Goal: Task Accomplishment & Management: Complete application form

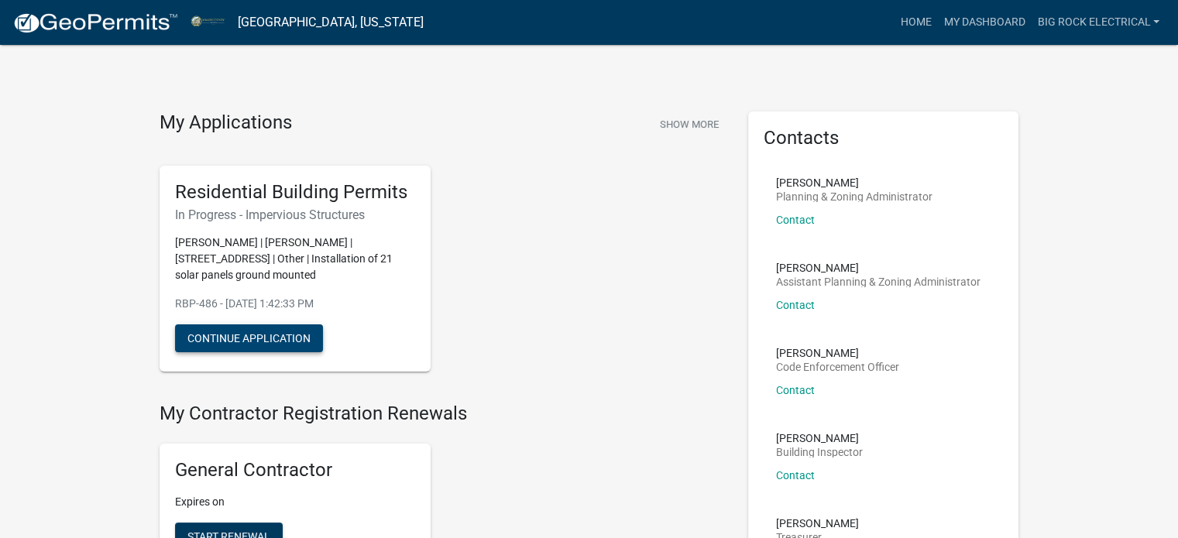
click at [233, 332] on button "Continue Application" at bounding box center [249, 339] width 148 height 28
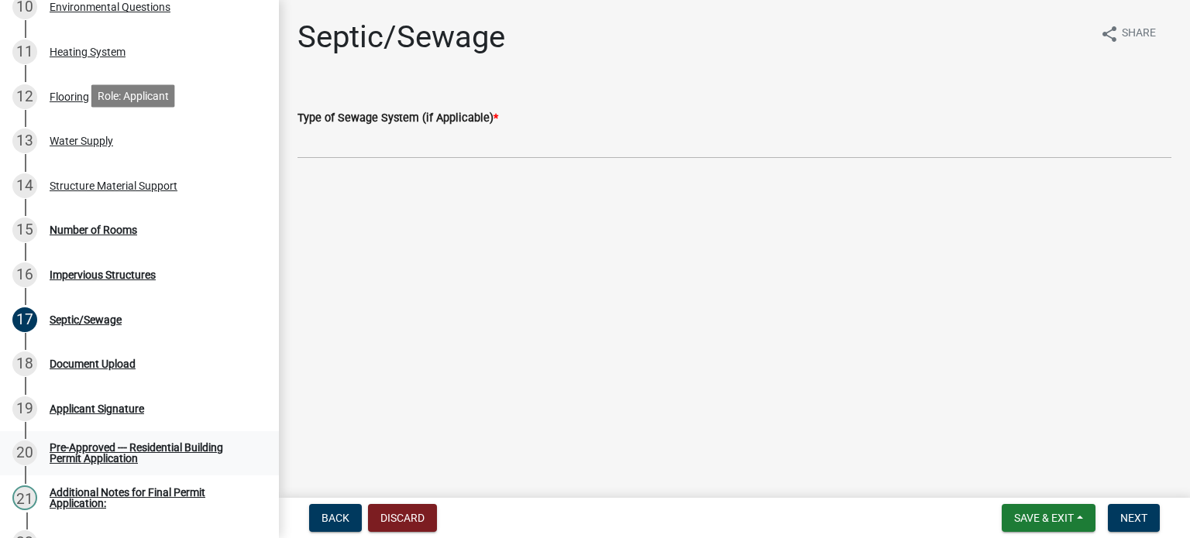
scroll to position [774, 0]
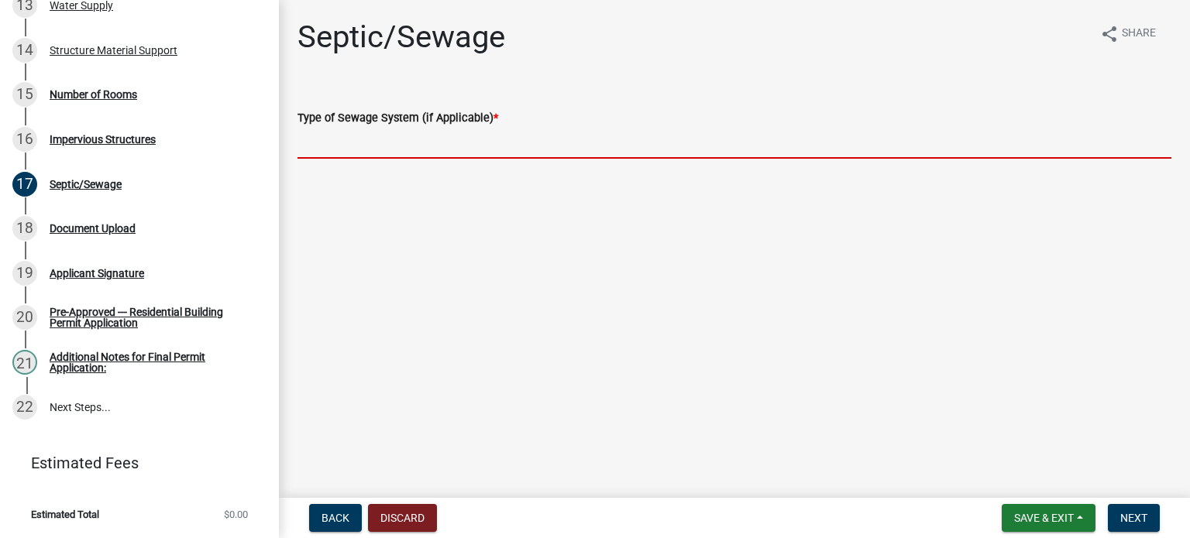
click at [413, 147] on input "Type of Sewage System (if Applicable) *" at bounding box center [734, 143] width 874 height 32
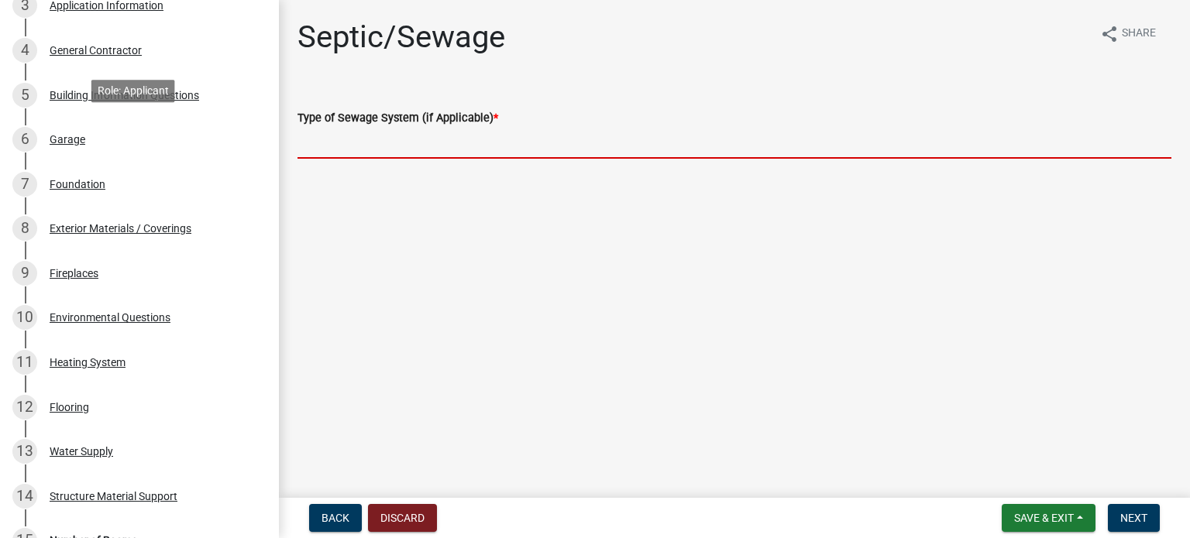
scroll to position [0, 0]
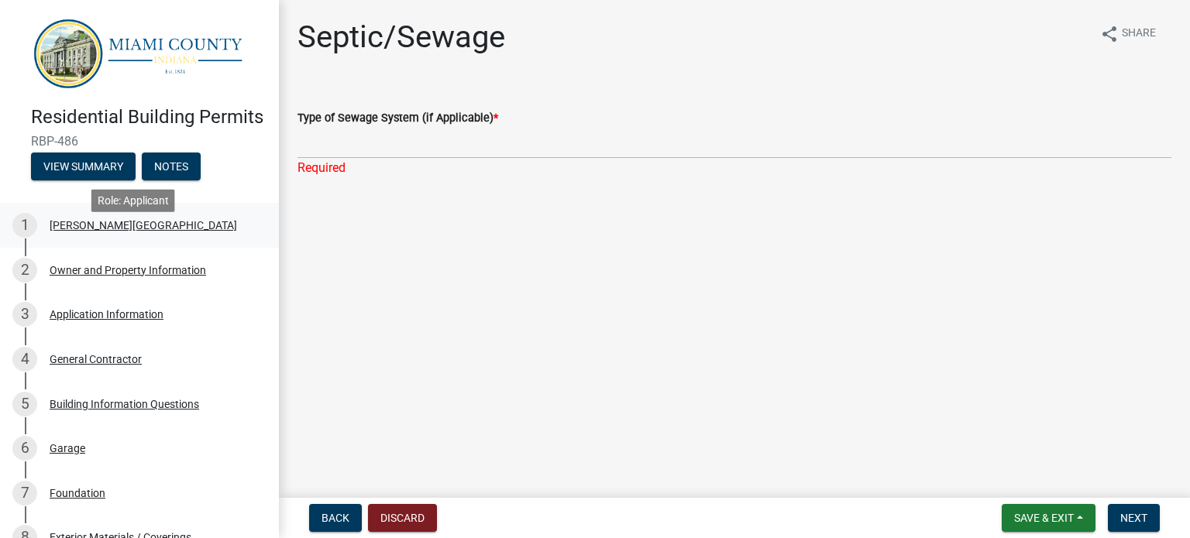
click at [90, 231] on div "[PERSON_NAME][GEOGRAPHIC_DATA]" at bounding box center [143, 225] width 187 height 11
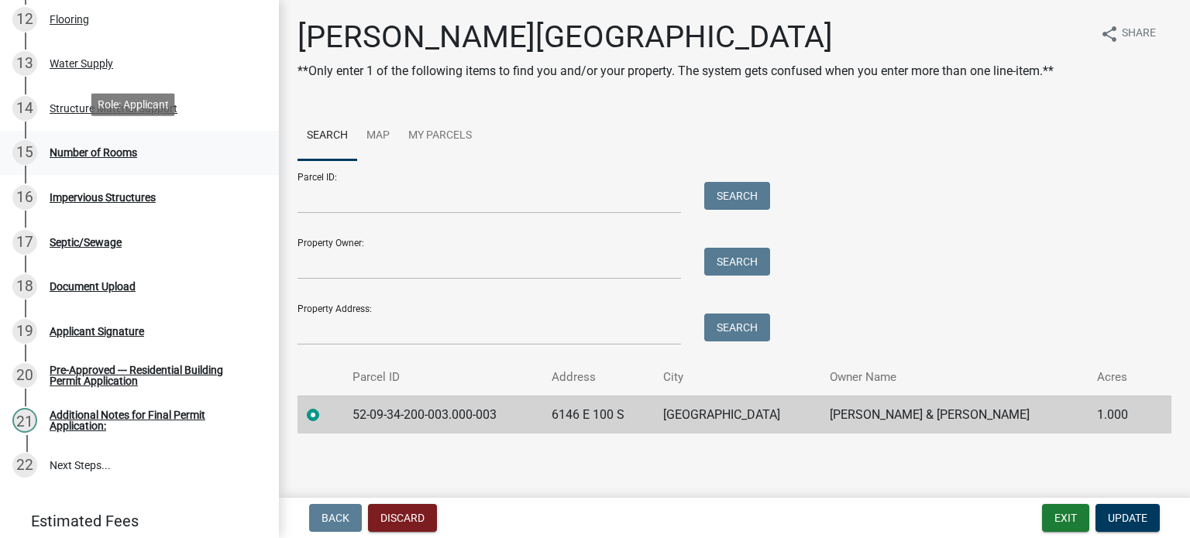
scroll to position [774, 0]
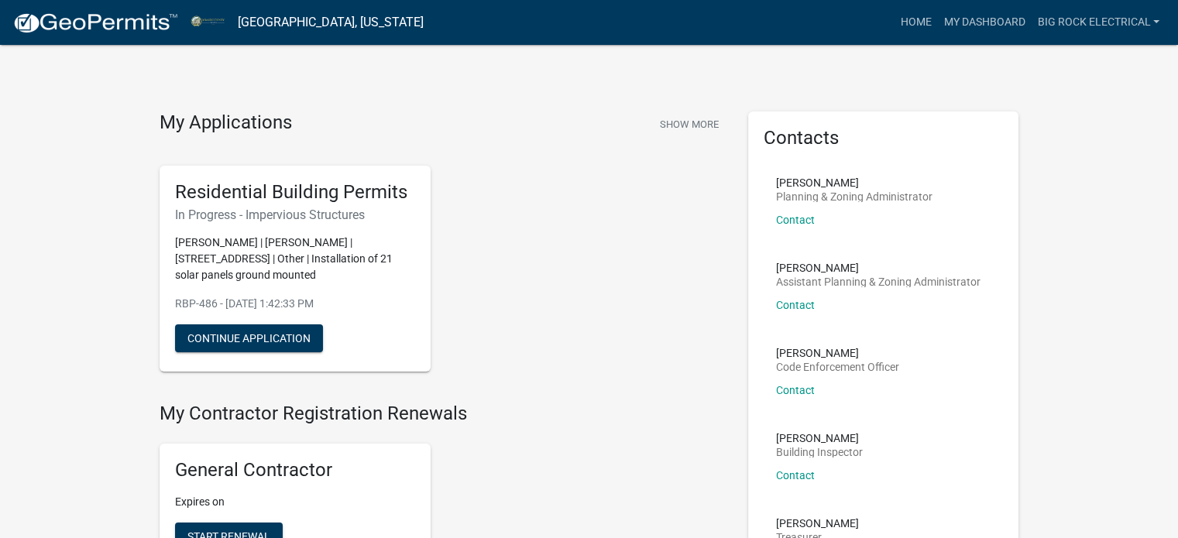
click at [328, 23] on link "[GEOGRAPHIC_DATA], [US_STATE]" at bounding box center [331, 22] width 186 height 26
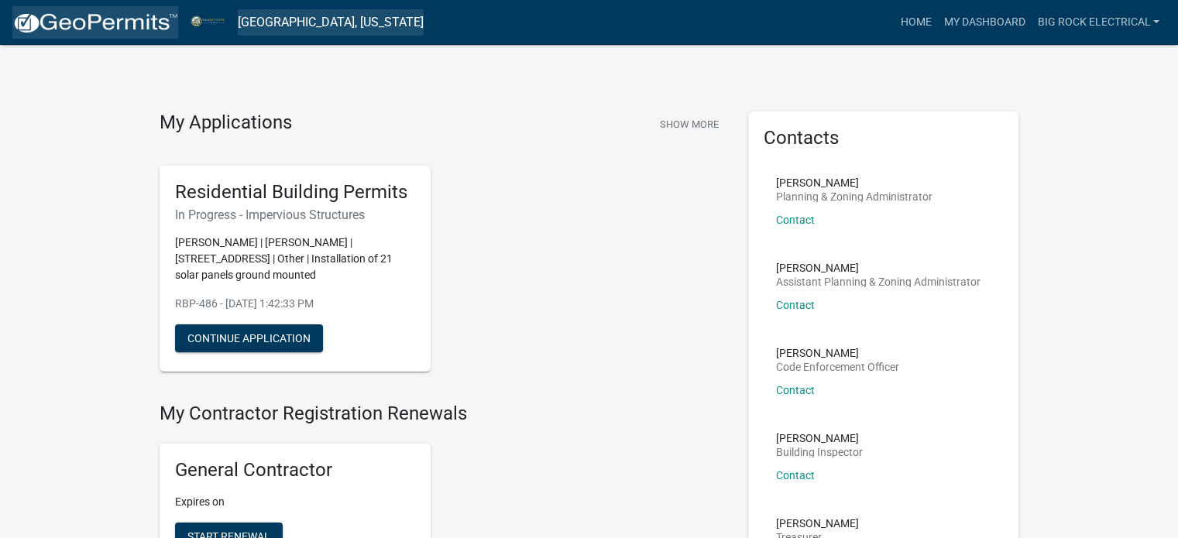
click at [87, 18] on img at bounding box center [95, 23] width 166 height 23
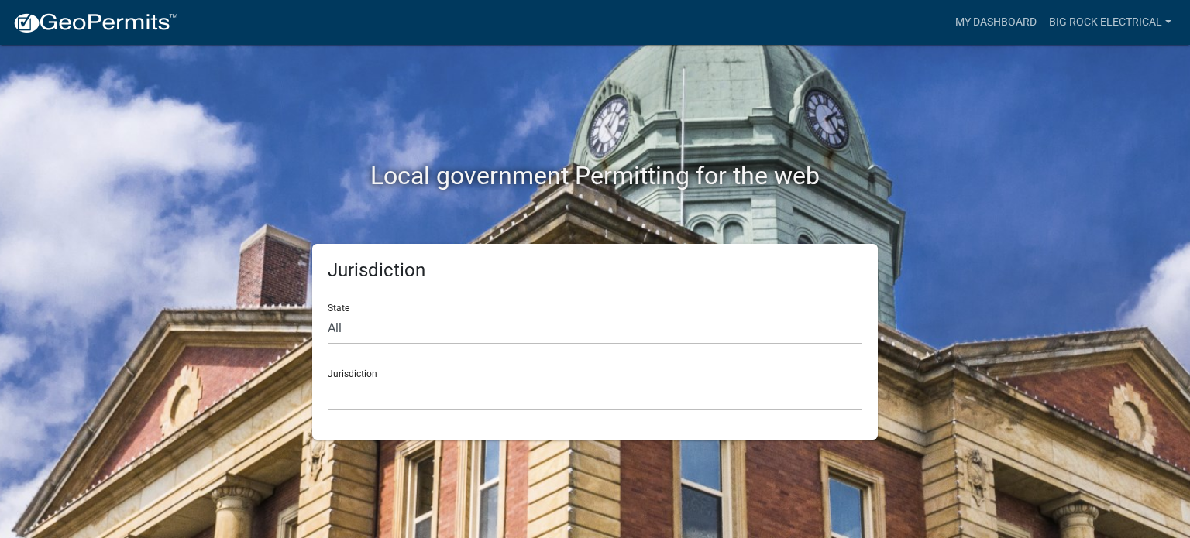
click at [387, 388] on select "[GEOGRAPHIC_DATA], [US_STATE] City of [GEOGRAPHIC_DATA], [US_STATE] [GEOGRAPHIC…" at bounding box center [595, 395] width 534 height 32
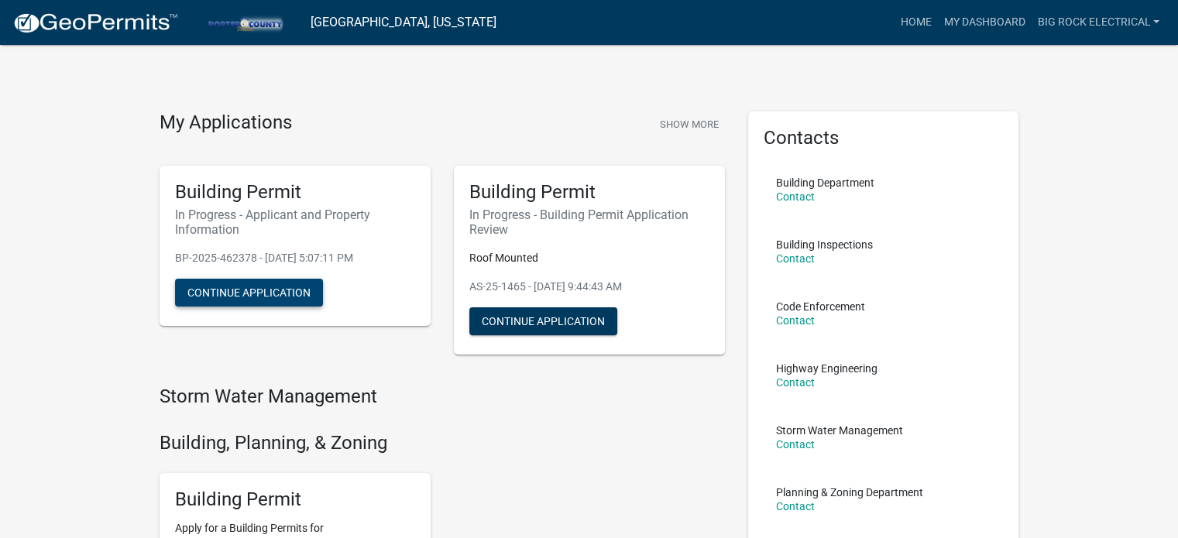
click at [245, 289] on button "Continue Application" at bounding box center [249, 293] width 148 height 28
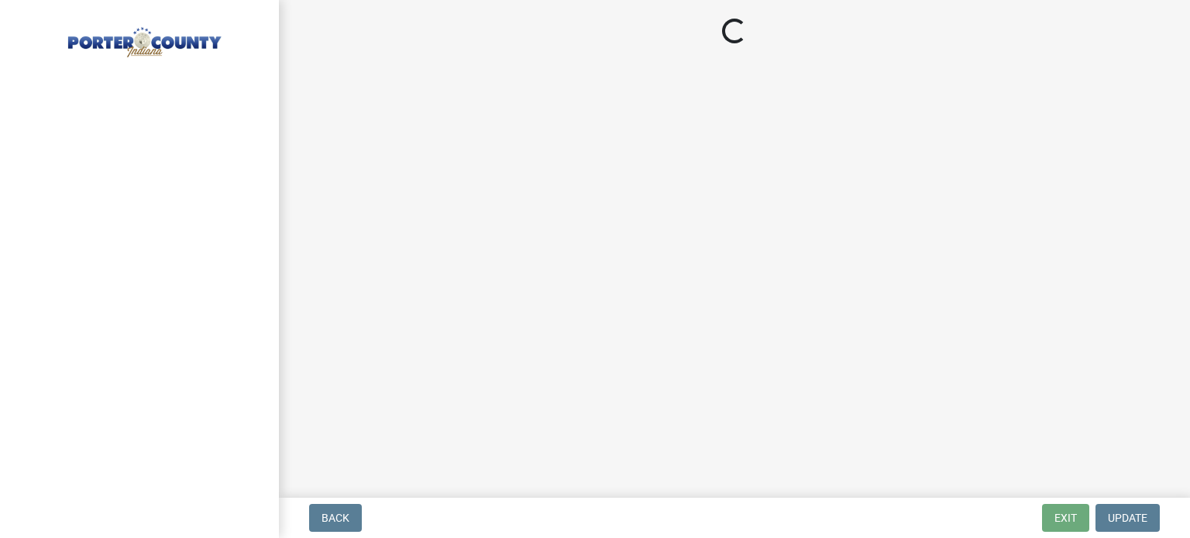
select select "6f5aa9ae-62ac-41bd-979a-9c71eae504cc"
select select "e2d1b1d7-ccc9-456b-9e96-e16306515997"
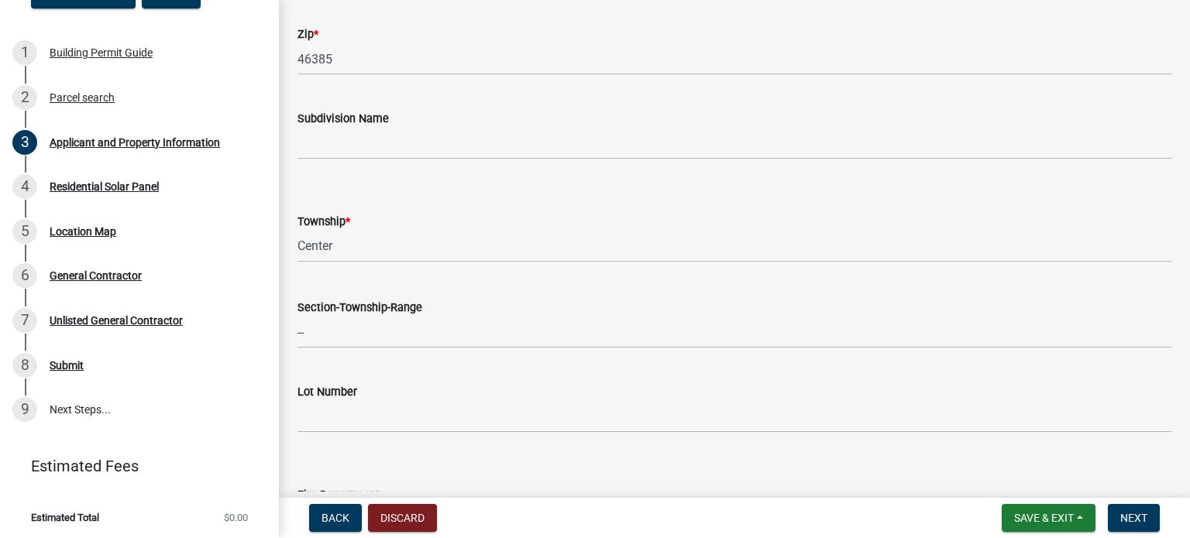
scroll to position [1084, 0]
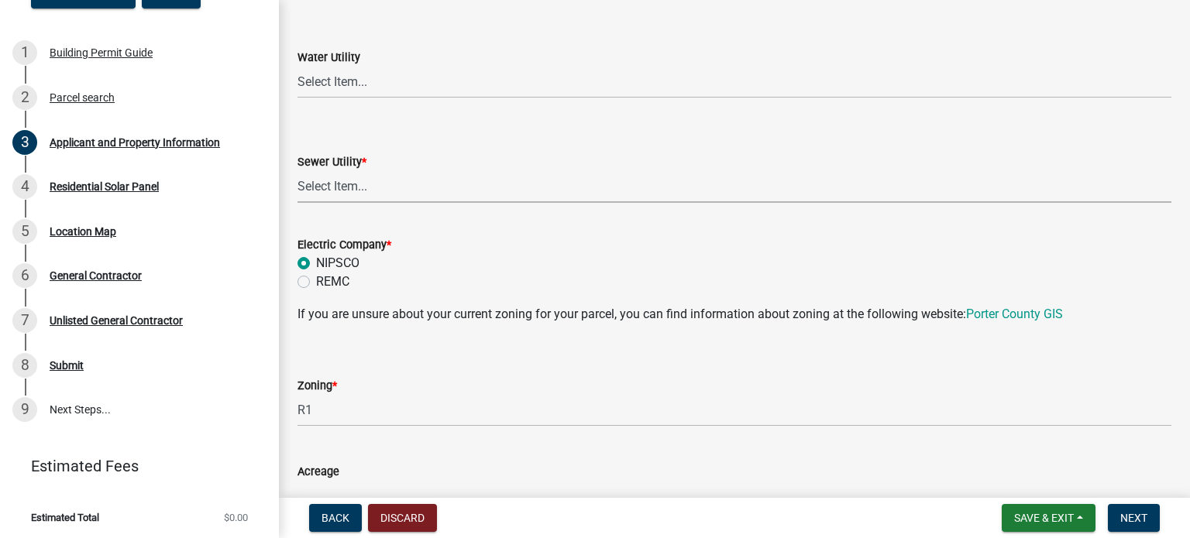
click at [443, 186] on select "Select Item... Aqua [US_STATE] Inc Damon Run Falling Waters Lake Eliza - LEACD …" at bounding box center [734, 187] width 874 height 32
click at [297, 171] on select "Select Item... Aqua [US_STATE] Inc Damon Run Falling Waters Lake Eliza - LEACD …" at bounding box center [734, 187] width 874 height 32
select select "ea6751d4-6bf7-4a16-89ee-f7801ab82aa1"
click at [1147, 514] on button "Next" at bounding box center [1134, 518] width 52 height 28
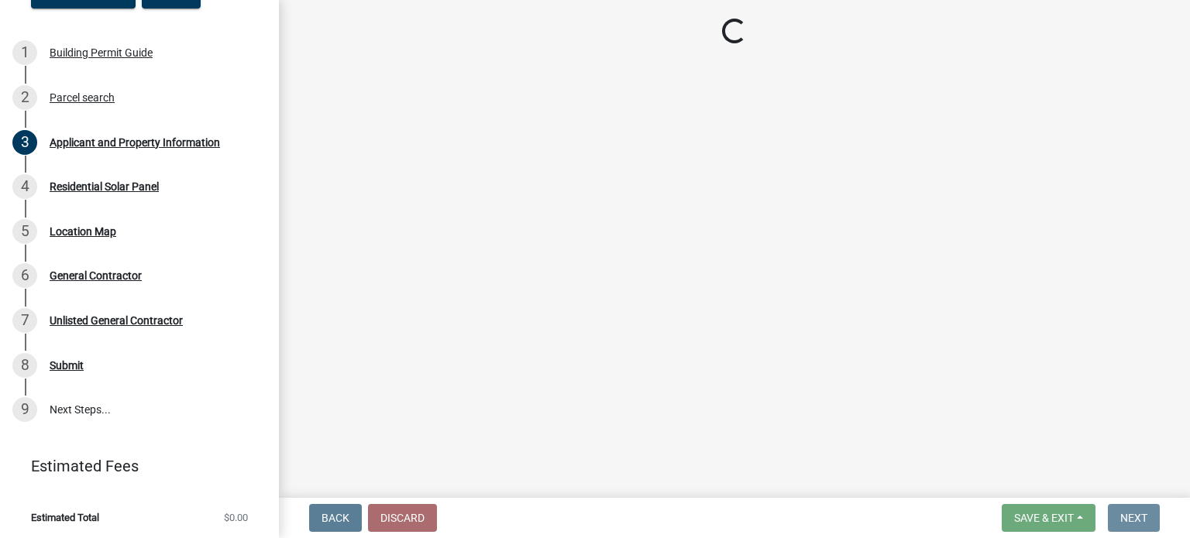
scroll to position [0, 0]
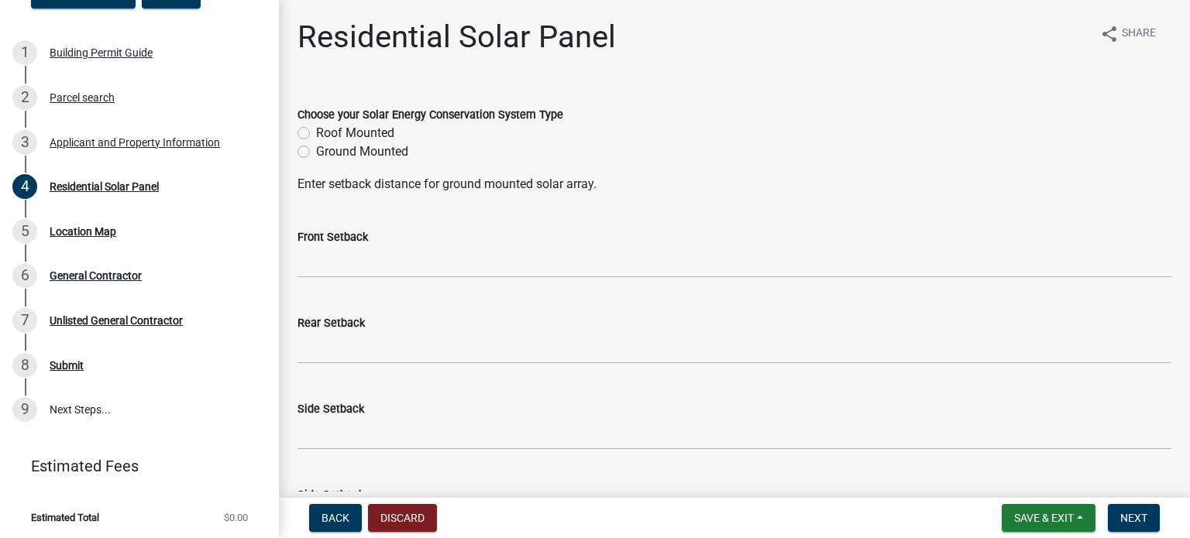
click at [359, 131] on label "Roof Mounted" at bounding box center [355, 133] width 78 height 19
click at [326, 131] on input "Roof Mounted" at bounding box center [321, 129] width 10 height 10
radio input "true"
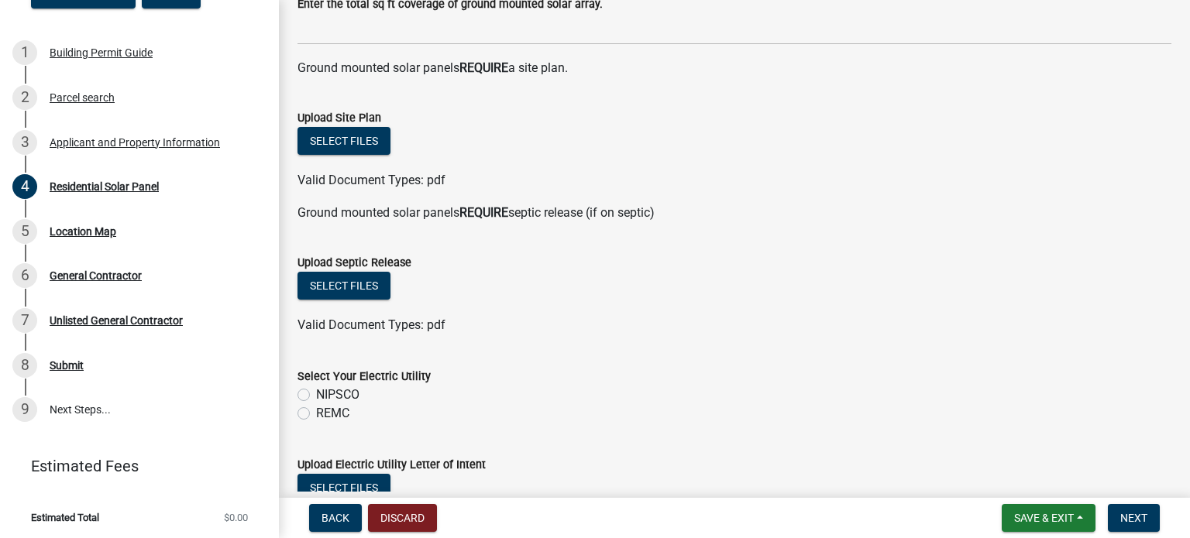
scroll to position [500, 0]
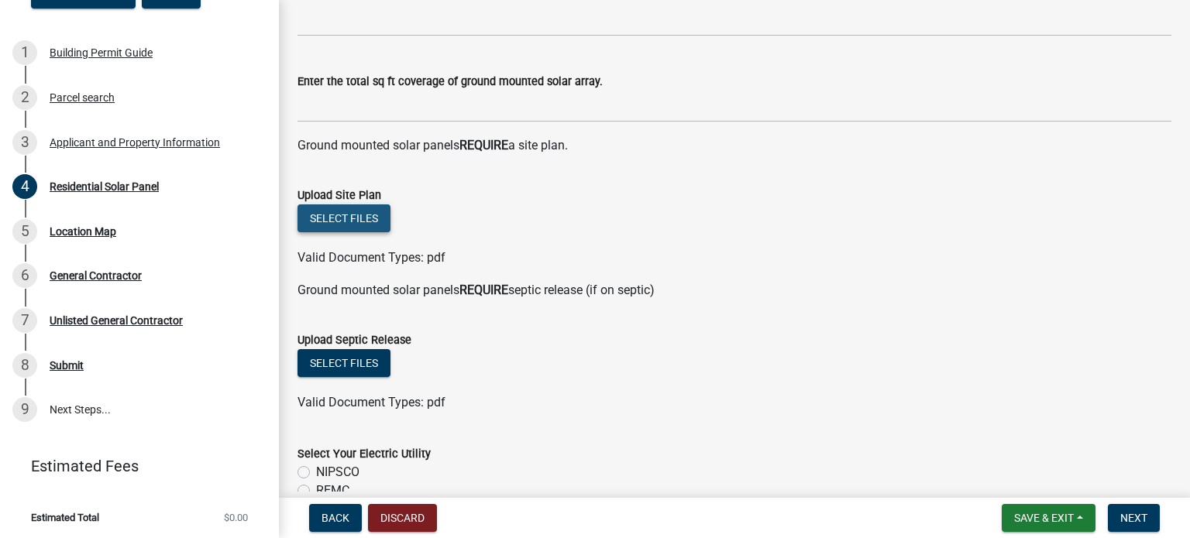
click at [345, 212] on button "Select files" at bounding box center [343, 218] width 93 height 28
click at [319, 210] on button "Select files" at bounding box center [343, 218] width 93 height 28
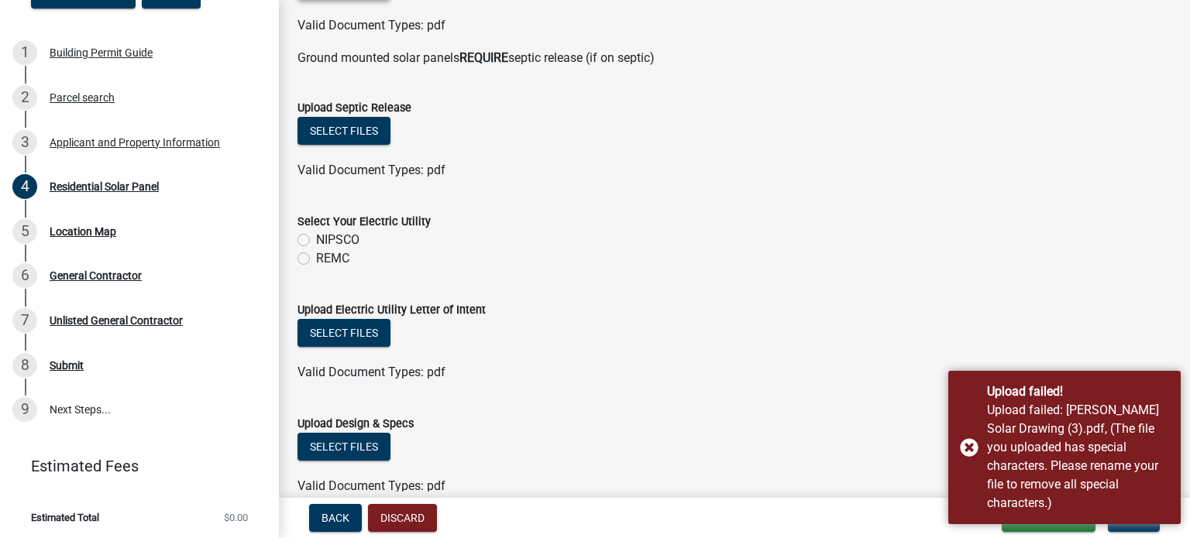
scroll to position [809, 0]
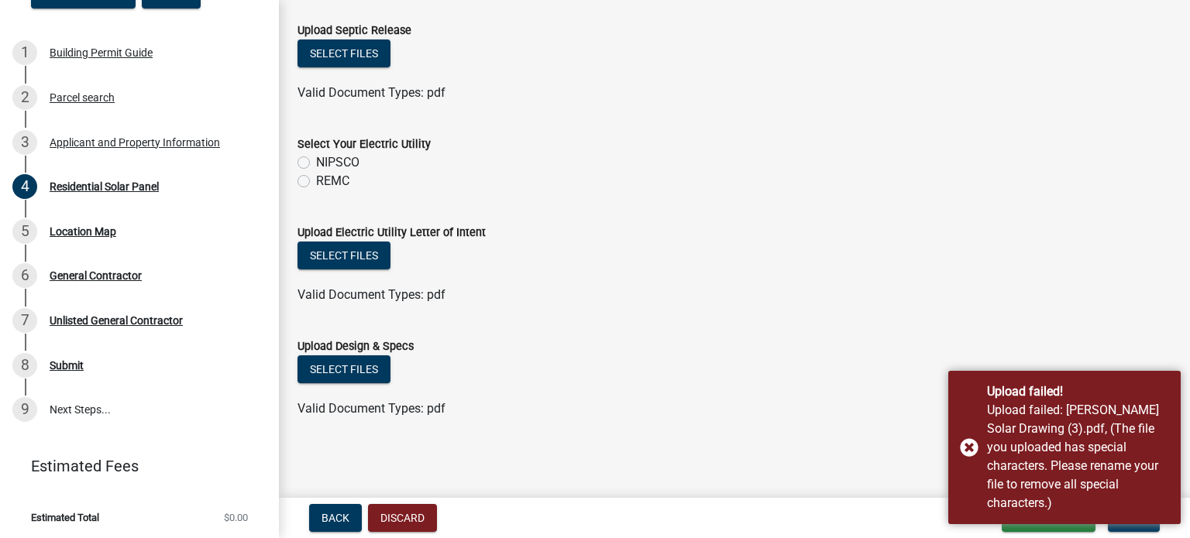
click at [335, 163] on label "NIPSCO" at bounding box center [337, 162] width 43 height 19
click at [326, 163] on input "NIPSCO" at bounding box center [321, 158] width 10 height 10
radio input "true"
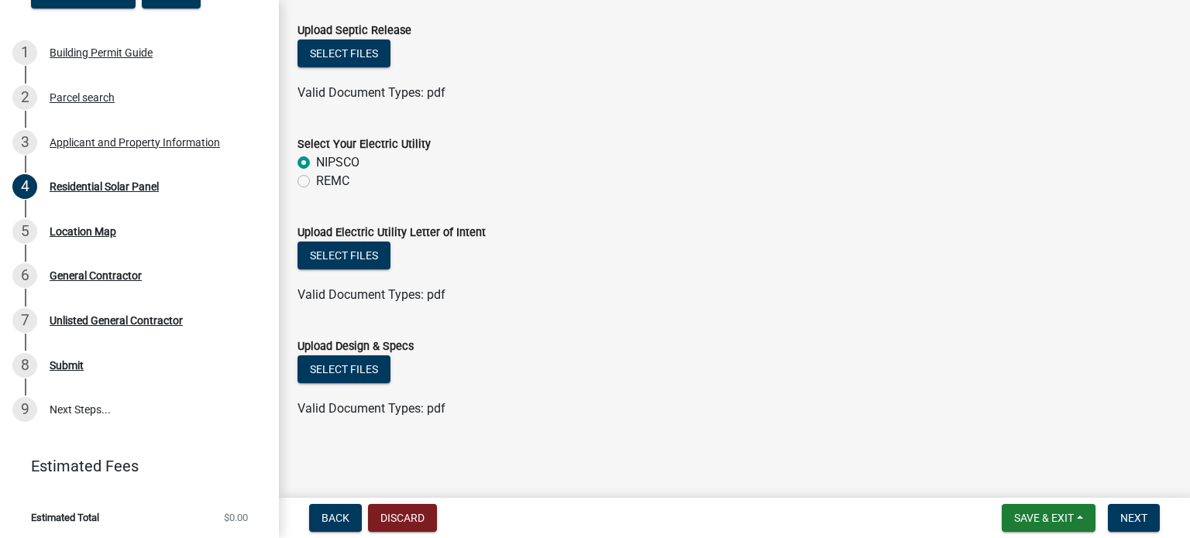
click at [926, 194] on wm-data-entity-input "Select Your Electric Utility NIPSCO REMC" at bounding box center [734, 160] width 874 height 88
click at [342, 370] on button "Select files" at bounding box center [343, 370] width 93 height 28
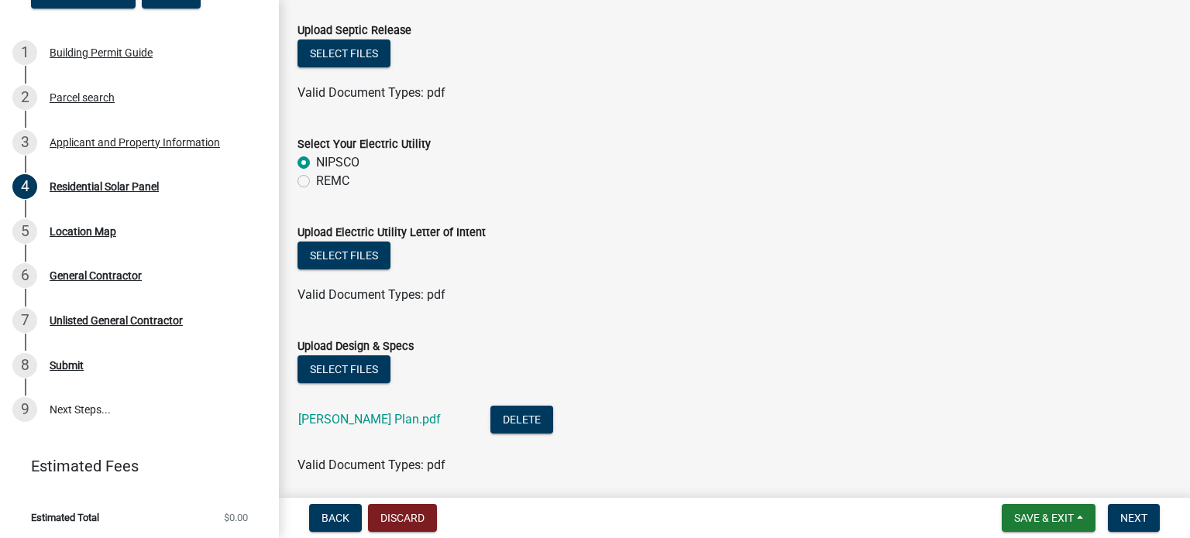
click at [1022, 156] on div "NIPSCO" at bounding box center [734, 162] width 874 height 19
click at [338, 257] on button "Select files" at bounding box center [343, 256] width 93 height 28
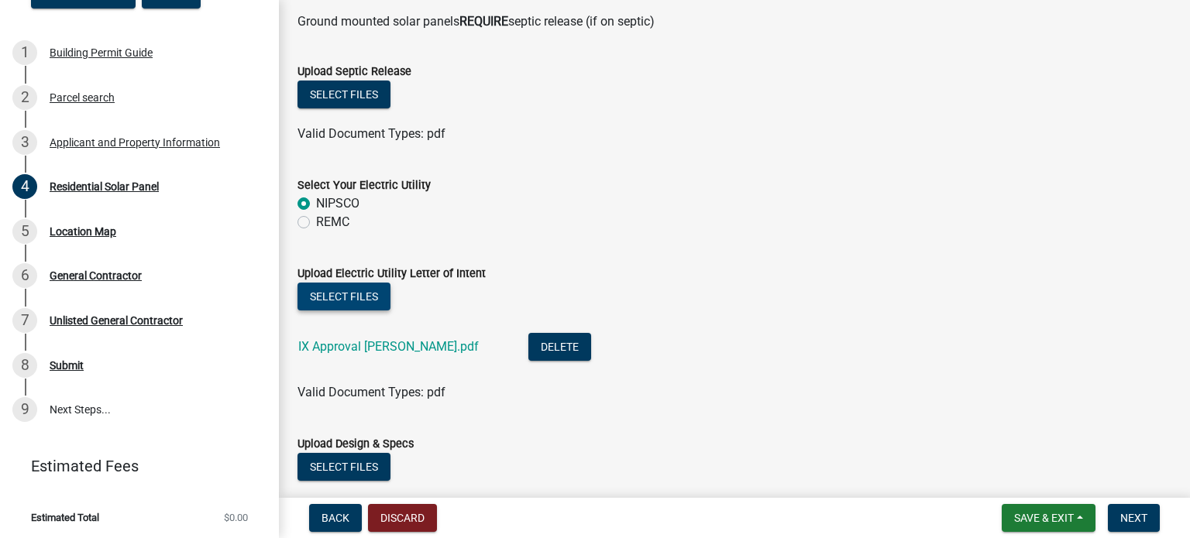
scroll to position [923, 0]
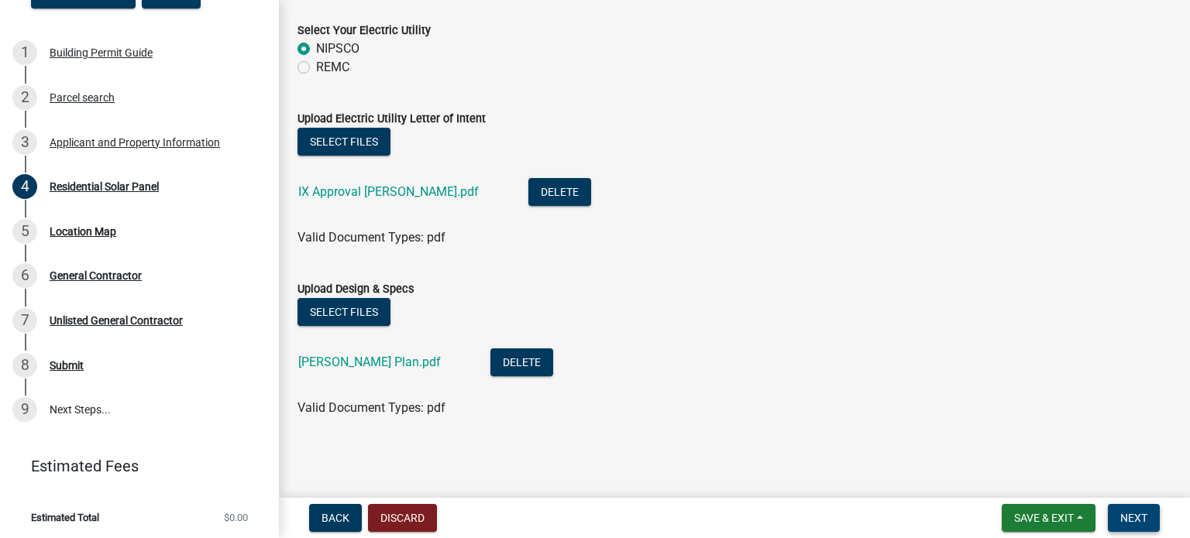
click at [1141, 529] on button "Next" at bounding box center [1134, 518] width 52 height 28
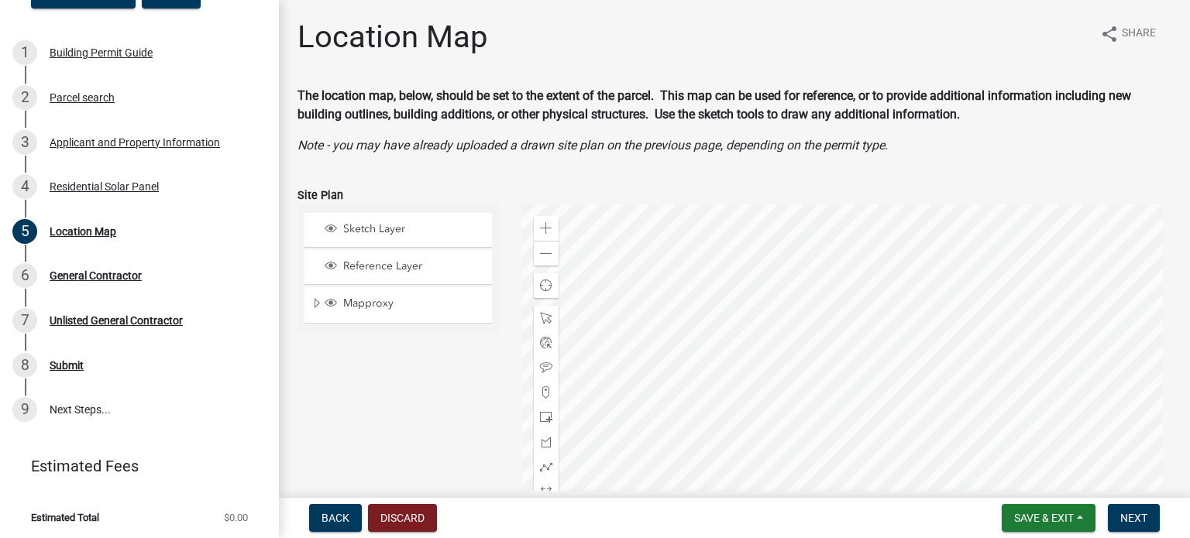
scroll to position [288, 0]
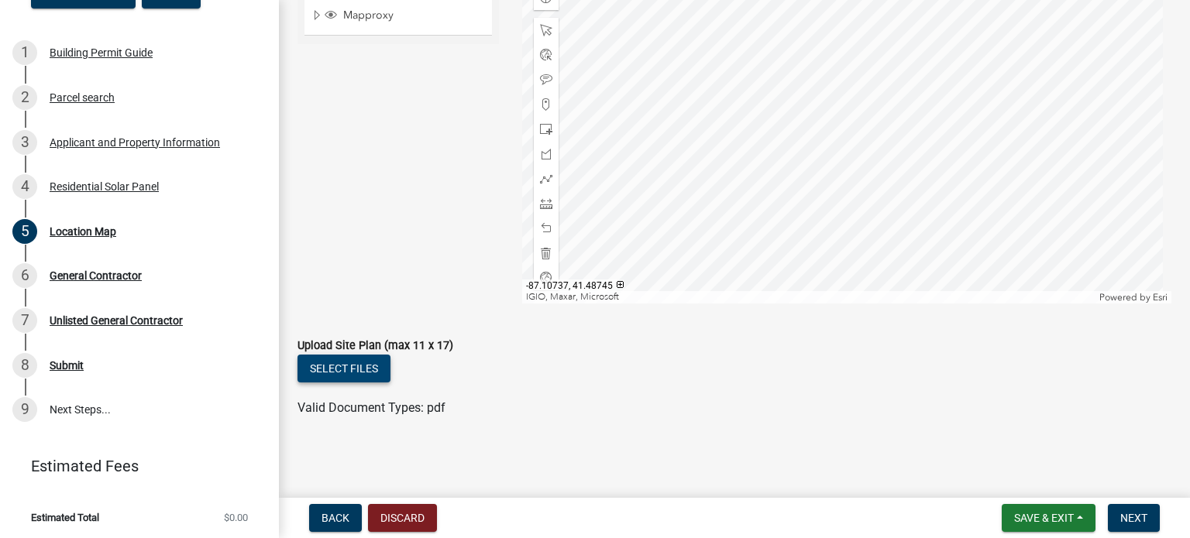
click at [373, 363] on button "Select files" at bounding box center [343, 369] width 93 height 28
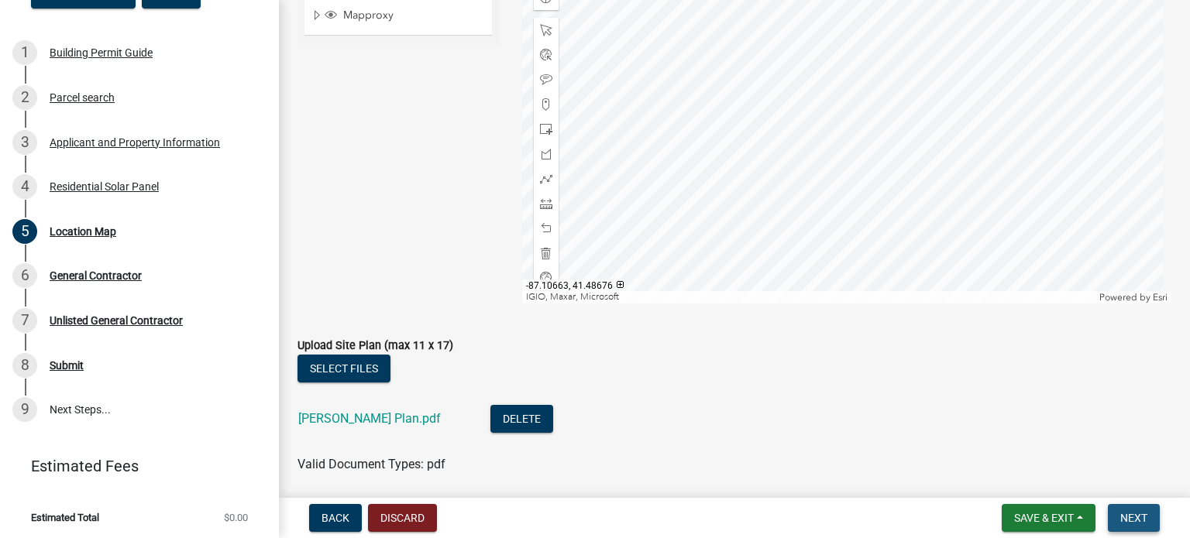
click at [1137, 518] on span "Next" at bounding box center [1133, 518] width 27 height 12
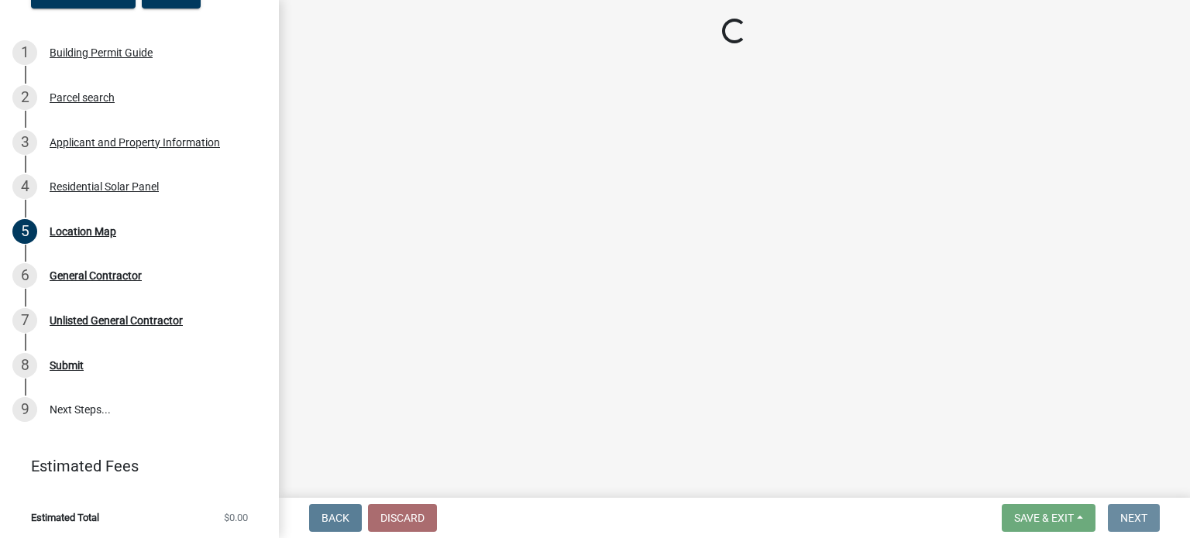
scroll to position [0, 0]
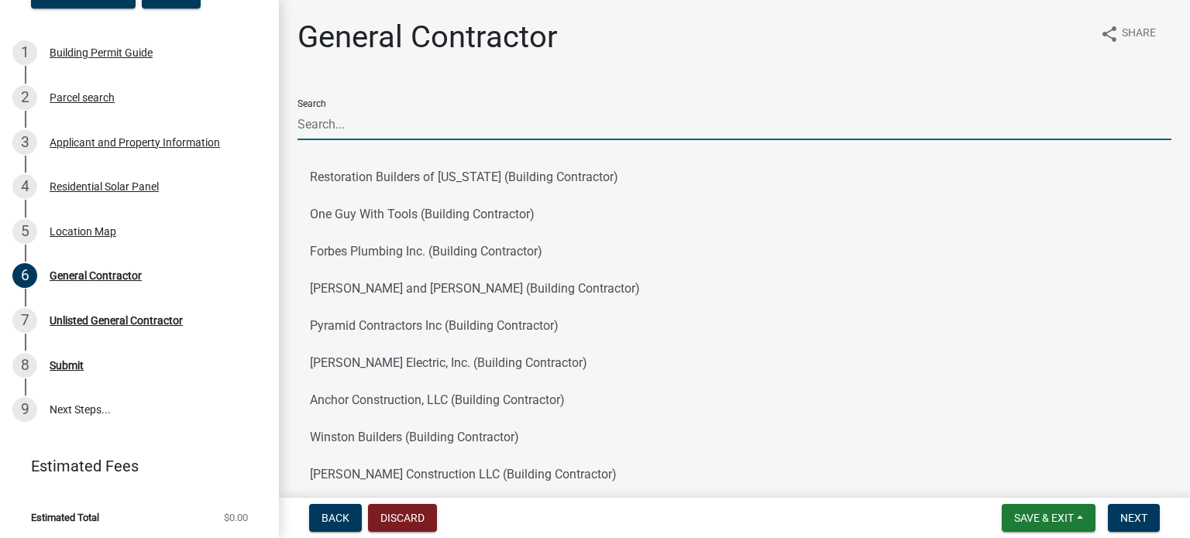
click at [384, 122] on input "Search" at bounding box center [734, 124] width 874 height 32
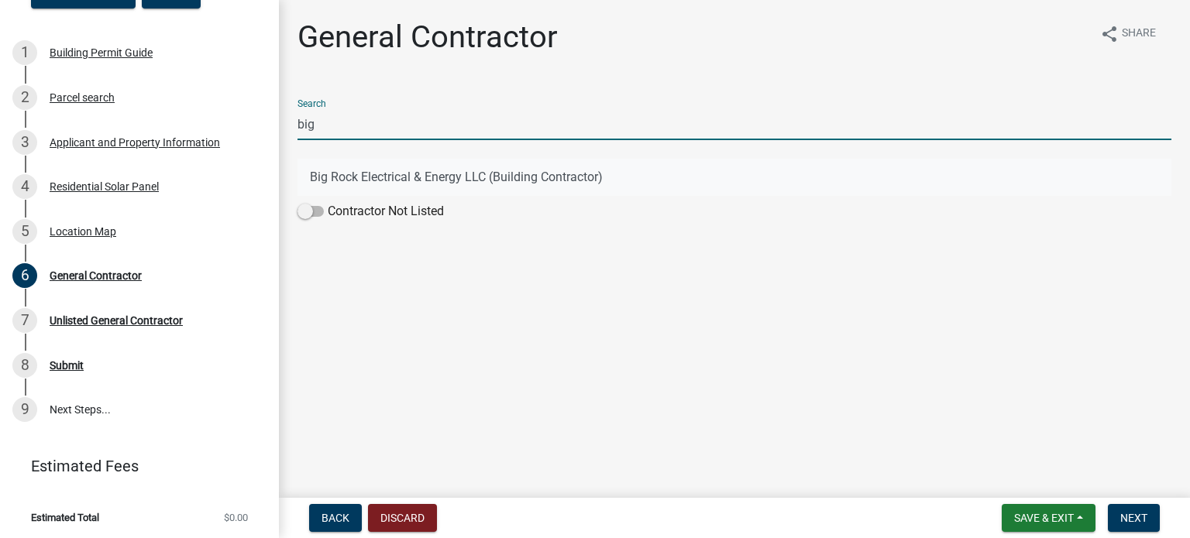
type input "big"
click at [454, 172] on button "Big Rock Electrical & Energy LLC (Building Contractor)" at bounding box center [734, 177] width 874 height 37
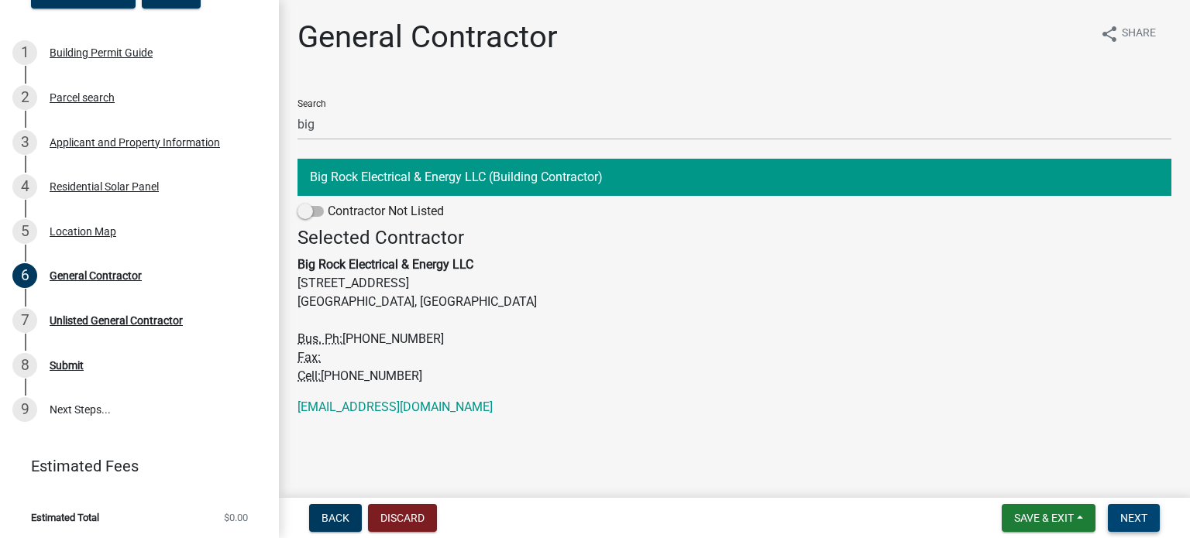
click at [1146, 518] on button "Next" at bounding box center [1134, 518] width 52 height 28
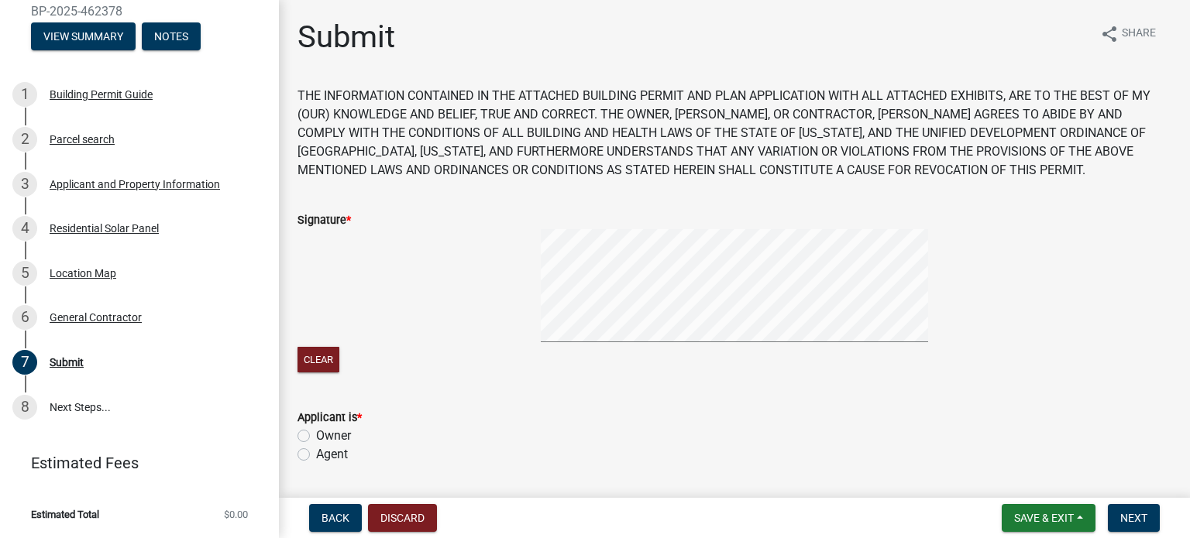
scroll to position [98, 0]
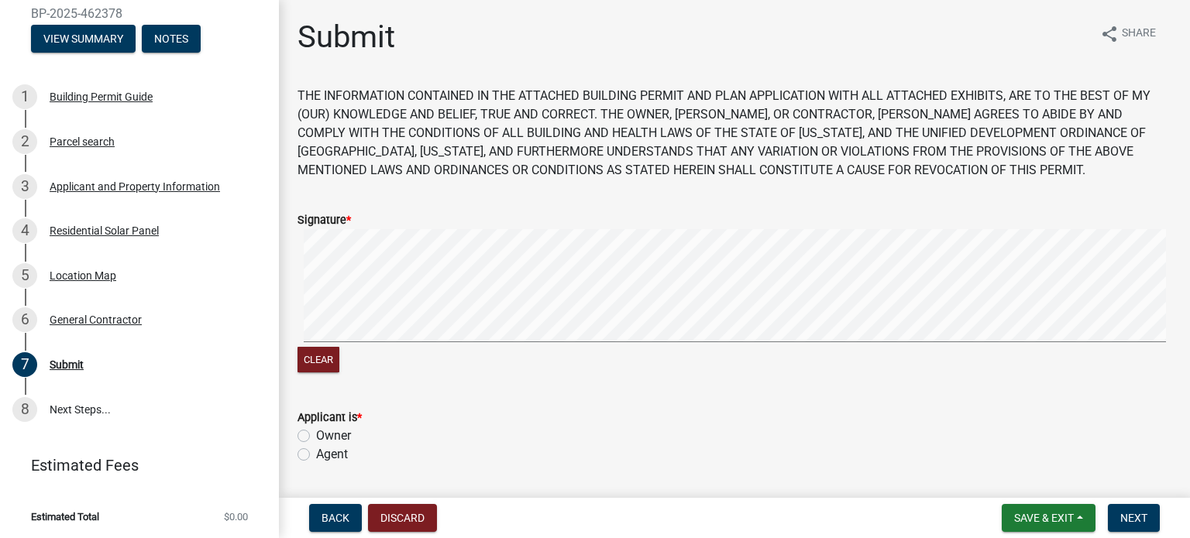
click at [320, 455] on label "Agent" at bounding box center [332, 454] width 32 height 19
click at [320, 455] on input "Agent" at bounding box center [321, 450] width 10 height 10
radio input "true"
click at [1148, 515] on button "Next" at bounding box center [1134, 518] width 52 height 28
click at [1137, 526] on button "Next" at bounding box center [1134, 518] width 52 height 28
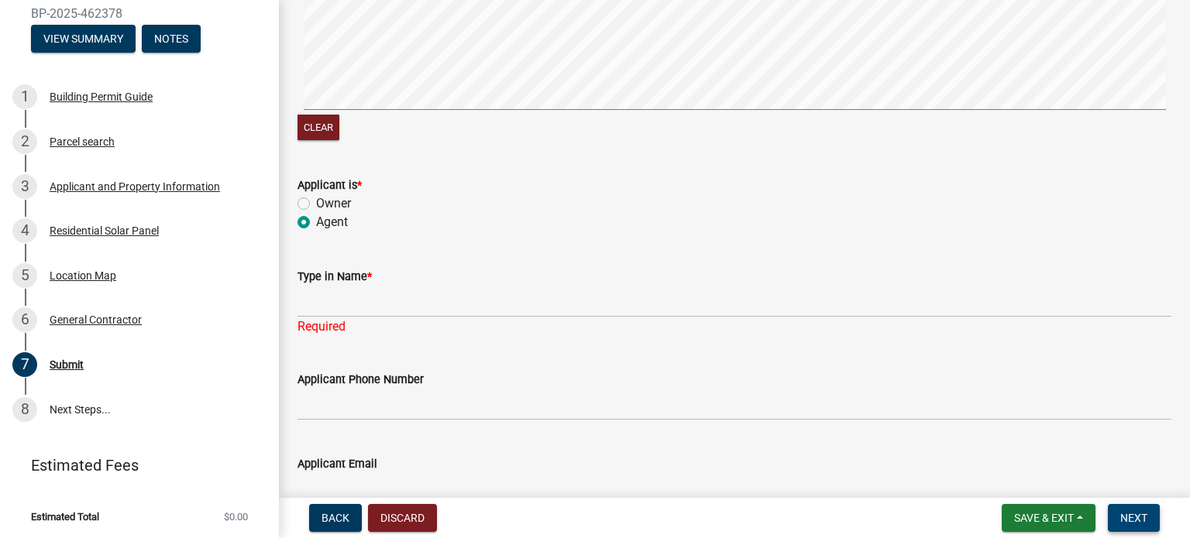
scroll to position [310, 0]
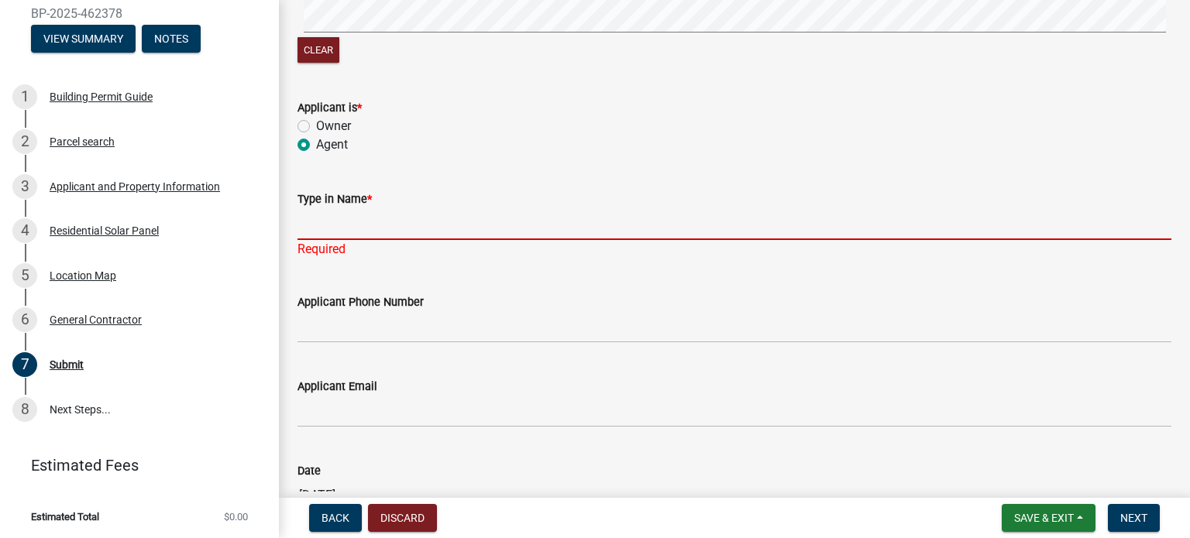
click at [385, 225] on input "Type in Name *" at bounding box center [734, 224] width 874 height 32
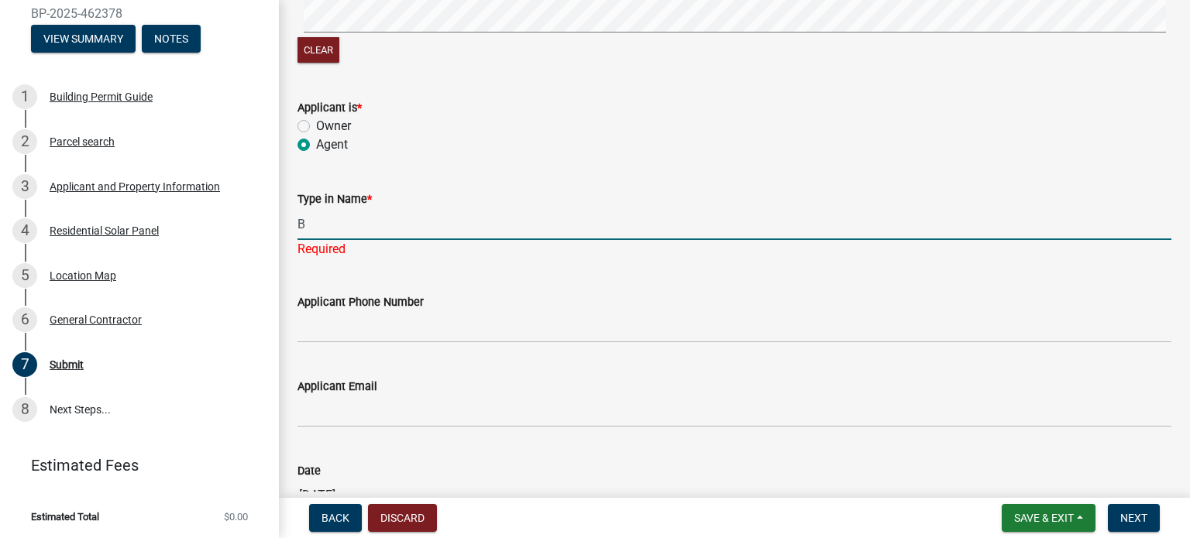
type input "[PERSON_NAME]"
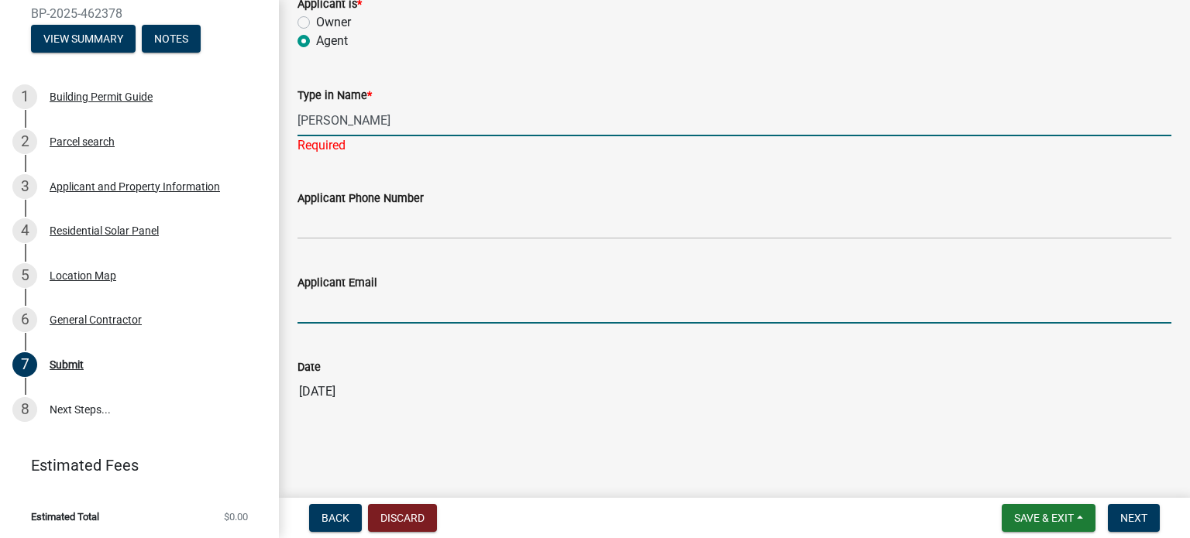
scroll to position [395, 0]
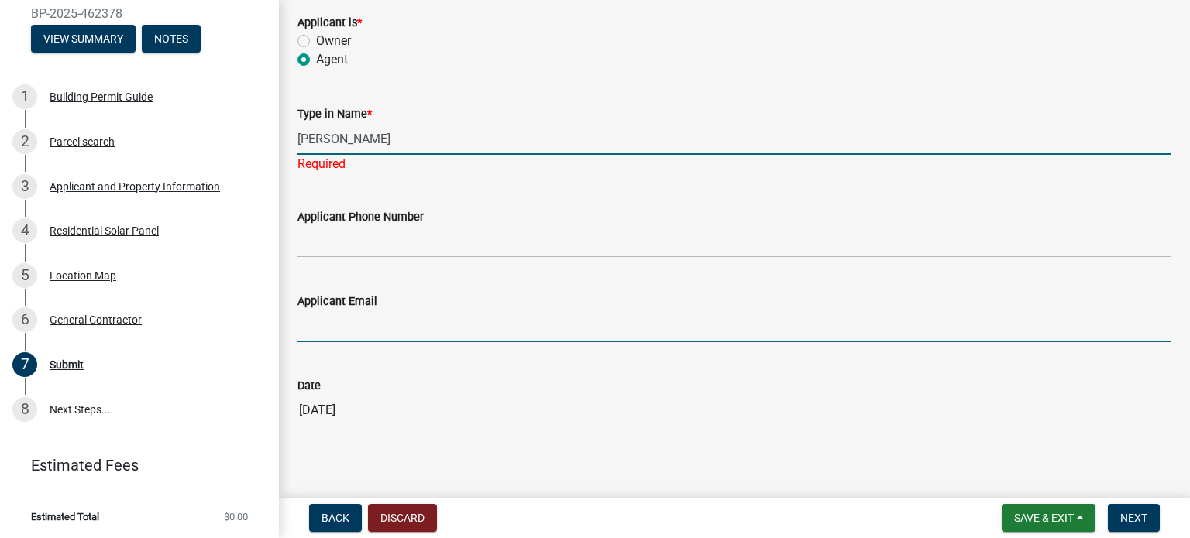
click at [379, 319] on input "Applicant Email" at bounding box center [734, 327] width 874 height 32
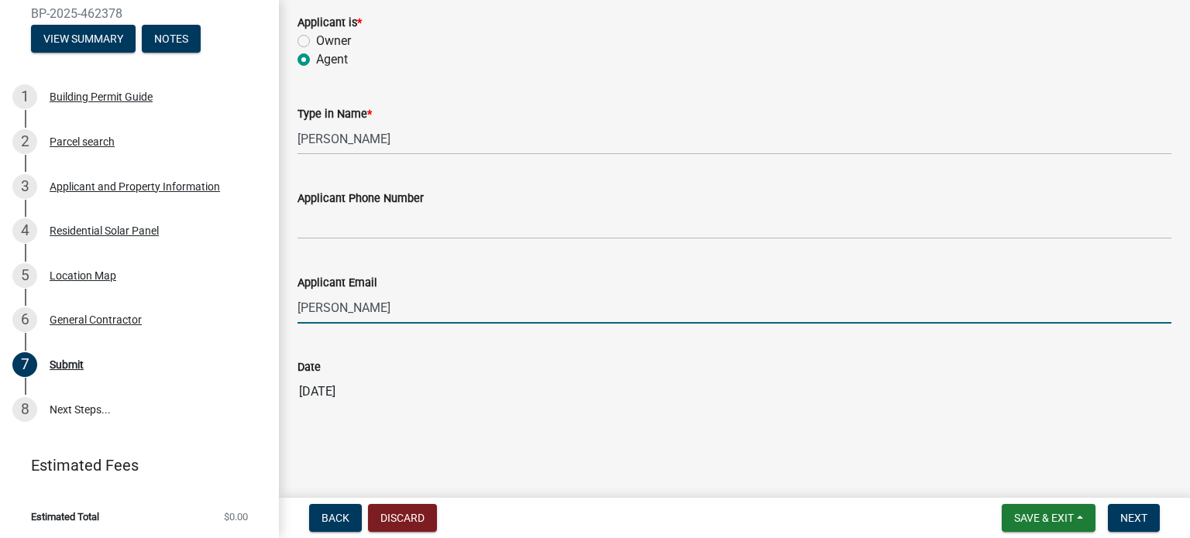
type input "[PERSON_NAME][EMAIL_ADDRESS][PERSON_NAME][DOMAIN_NAME]"
click at [1129, 517] on span "Next" at bounding box center [1133, 518] width 27 height 12
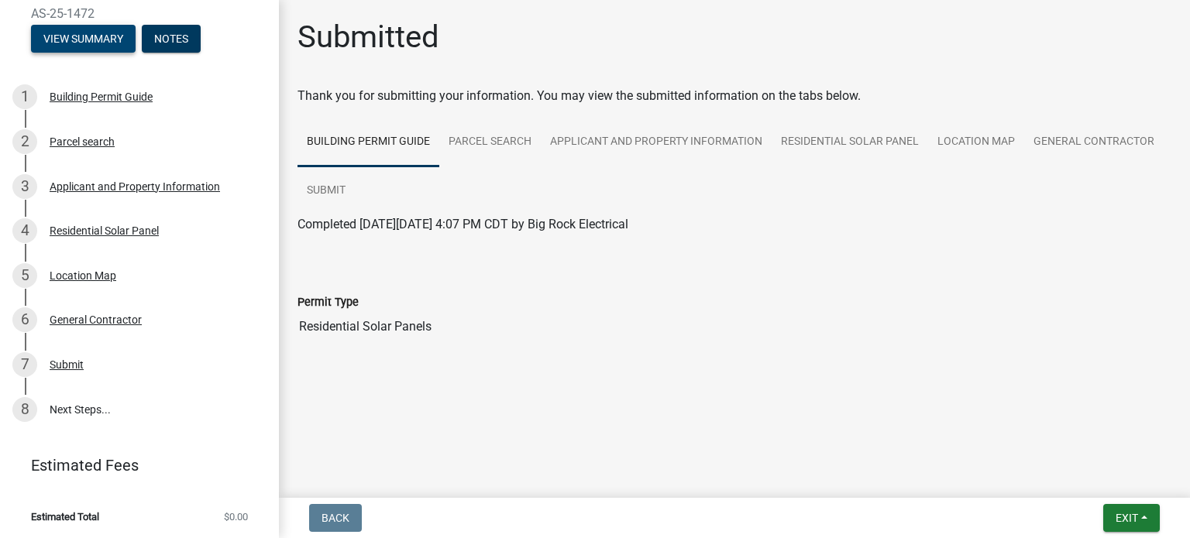
click at [46, 30] on button "View Summary" at bounding box center [83, 39] width 105 height 28
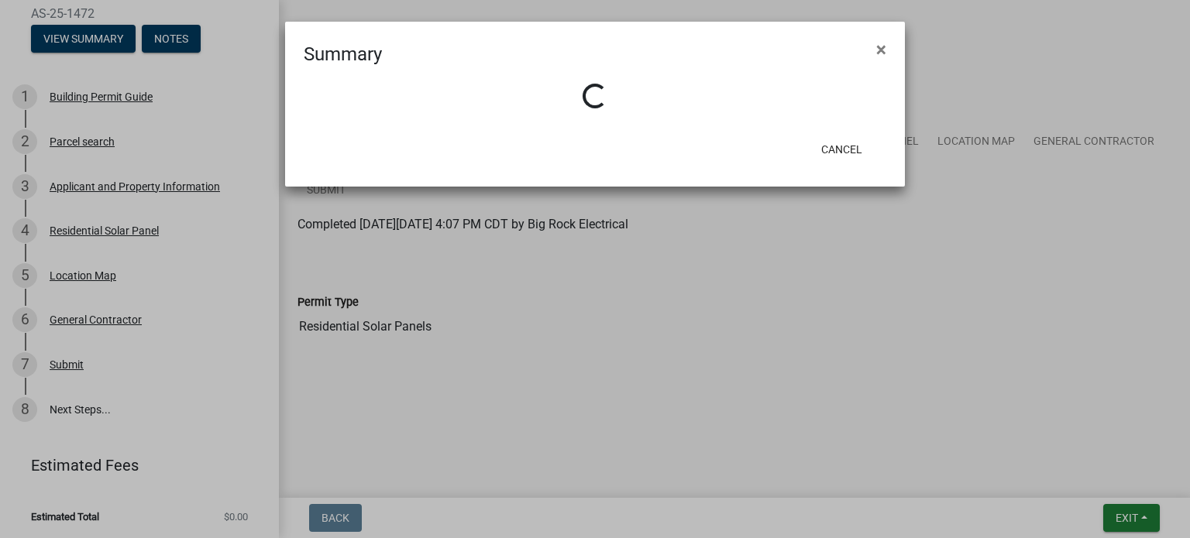
drag, startPoint x: 879, startPoint y: 46, endPoint x: 871, endPoint y: 46, distance: 8.5
click at [880, 46] on span "×" at bounding box center [881, 50] width 10 height 22
